Goal: Navigation & Orientation: Find specific page/section

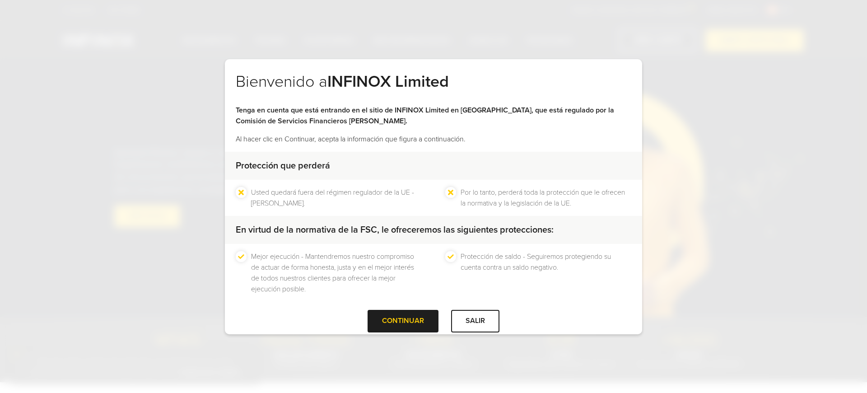
click at [316, 268] on li "Mejor ejecución - Mantendremos nuestro compromiso de actuar de forma honesta, j…" at bounding box center [336, 272] width 171 height 43
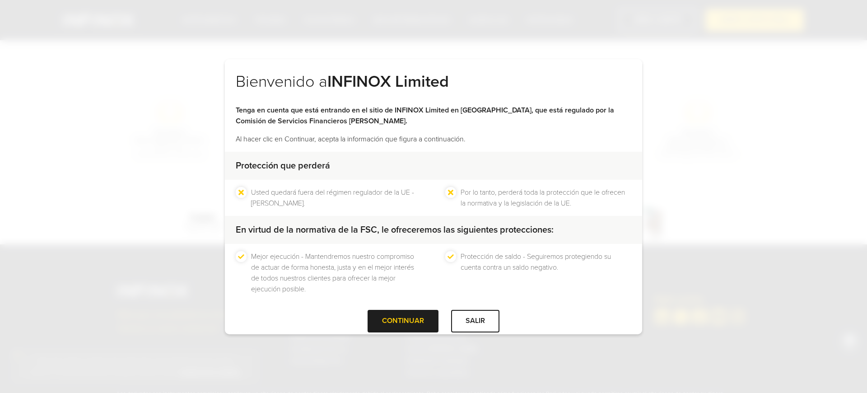
click at [316, 268] on li "Mejor ejecución - Mantendremos nuestro compromiso de actuar de forma honesta, j…" at bounding box center [336, 272] width 171 height 43
click at [316, 269] on li "Mejor ejecución - Mantendremos nuestro compromiso de actuar de forma honesta, j…" at bounding box center [336, 272] width 171 height 43
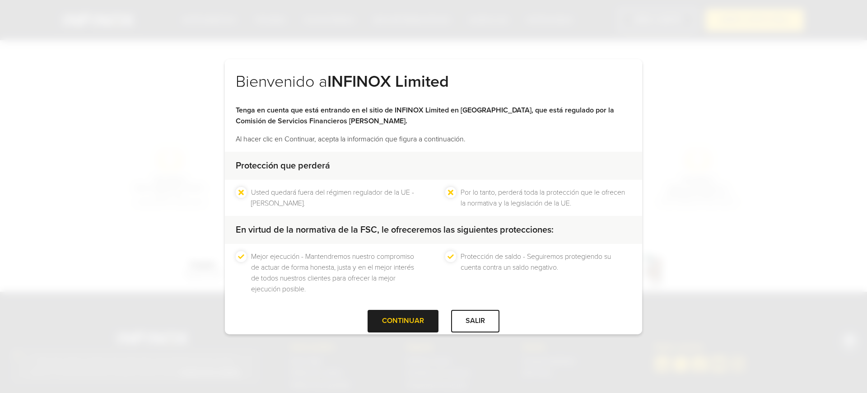
click at [316, 316] on div "CONTINUAR SALIR" at bounding box center [433, 324] width 417 height 29
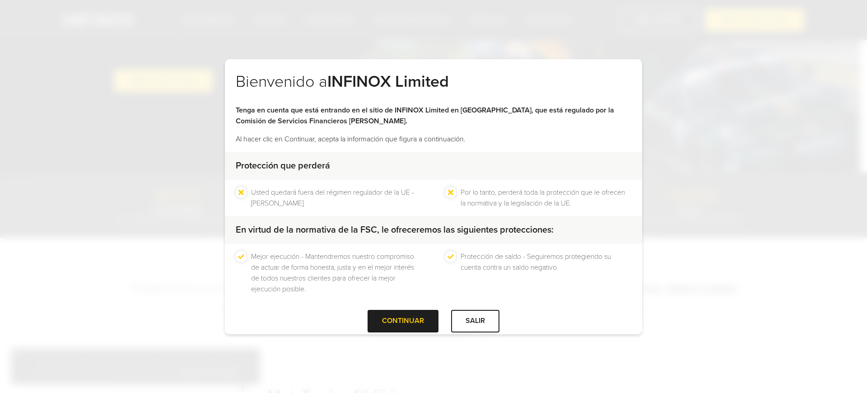
click at [297, 197] on li "Usted quedará fuera del régimen regulador de la UE - [PERSON_NAME]." at bounding box center [336, 198] width 171 height 22
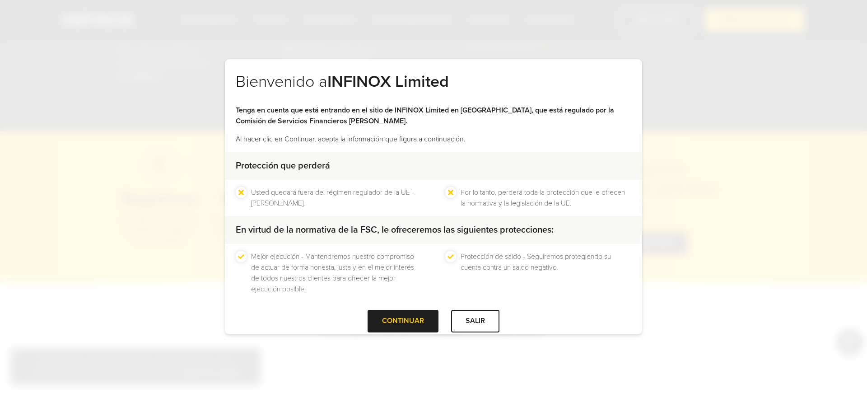
scroll to position [1987, 0]
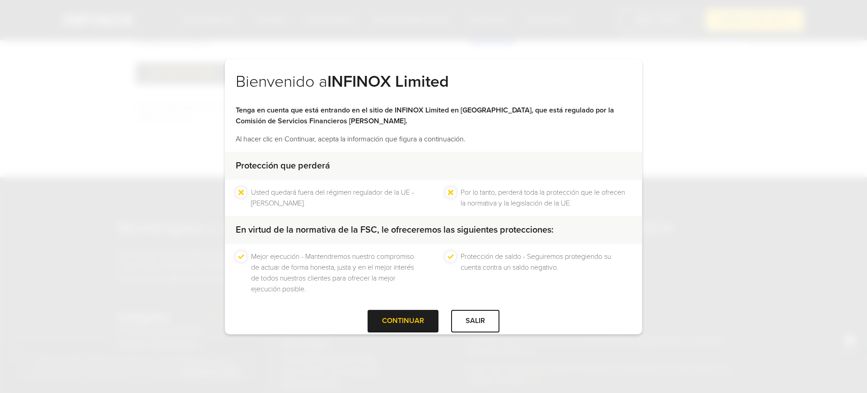
click at [297, 388] on div "Bienvenido a INFINOX Limited Tenga en cuenta que está entrando en el sitio de I…" at bounding box center [433, 196] width 867 height 393
